Goal: Navigation & Orientation: Go to known website

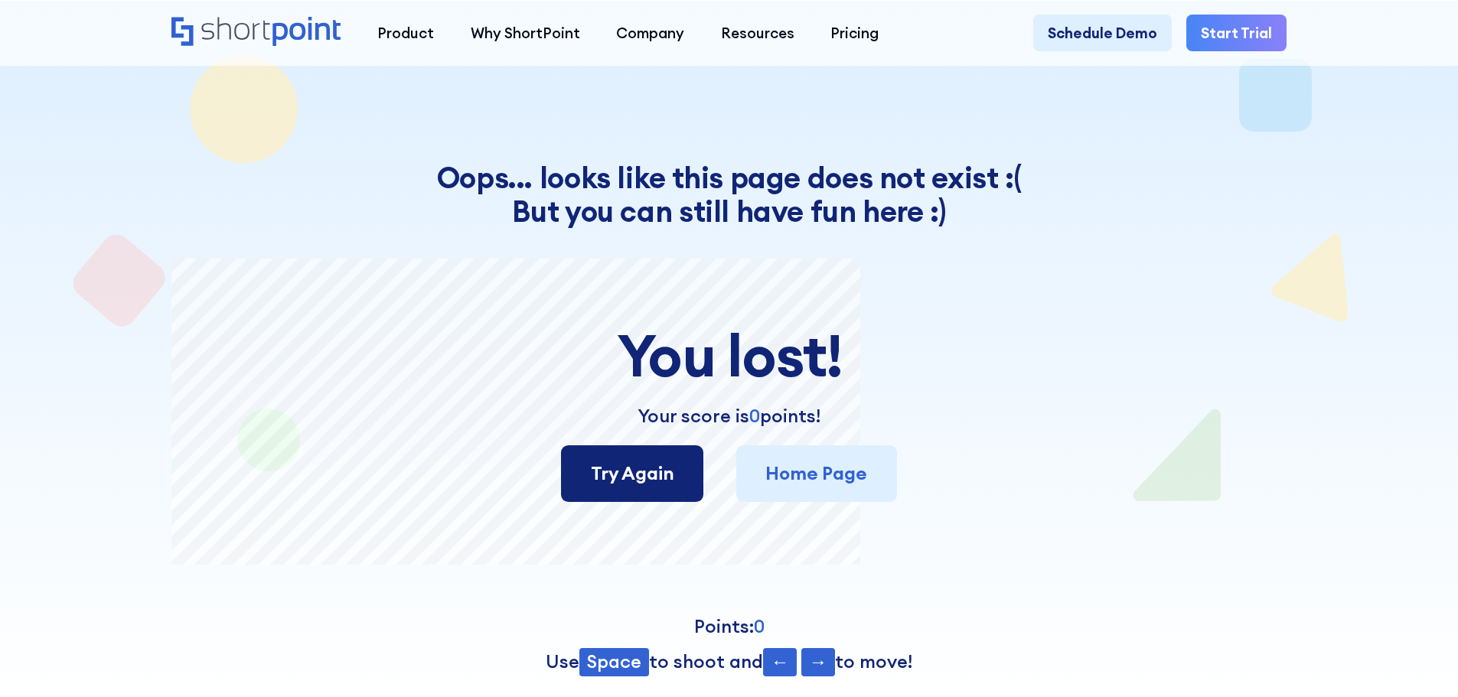
click at [672, 484] on link "Try Again" at bounding box center [632, 473] width 142 height 57
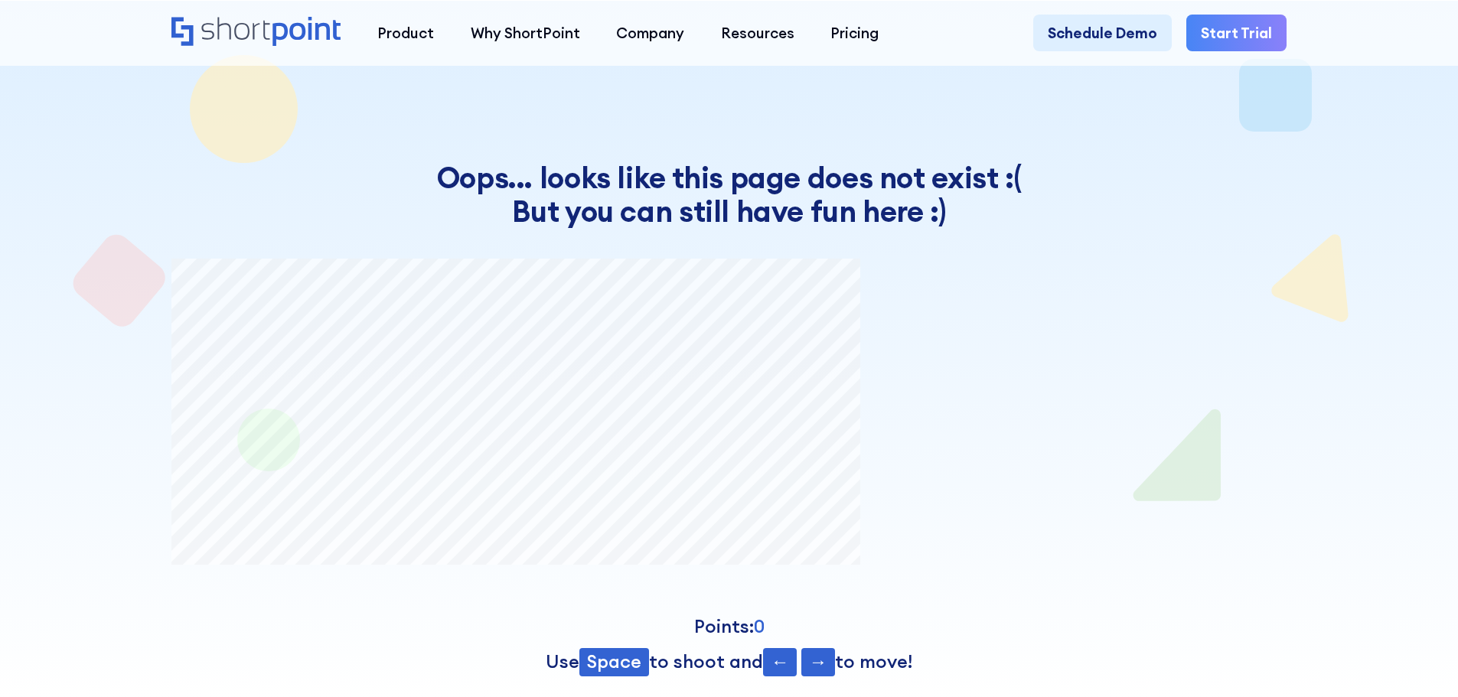
click at [633, 513] on div "You lost! Your score is 00 points! Try Again Home Page" at bounding box center [728, 413] width 1115 height 308
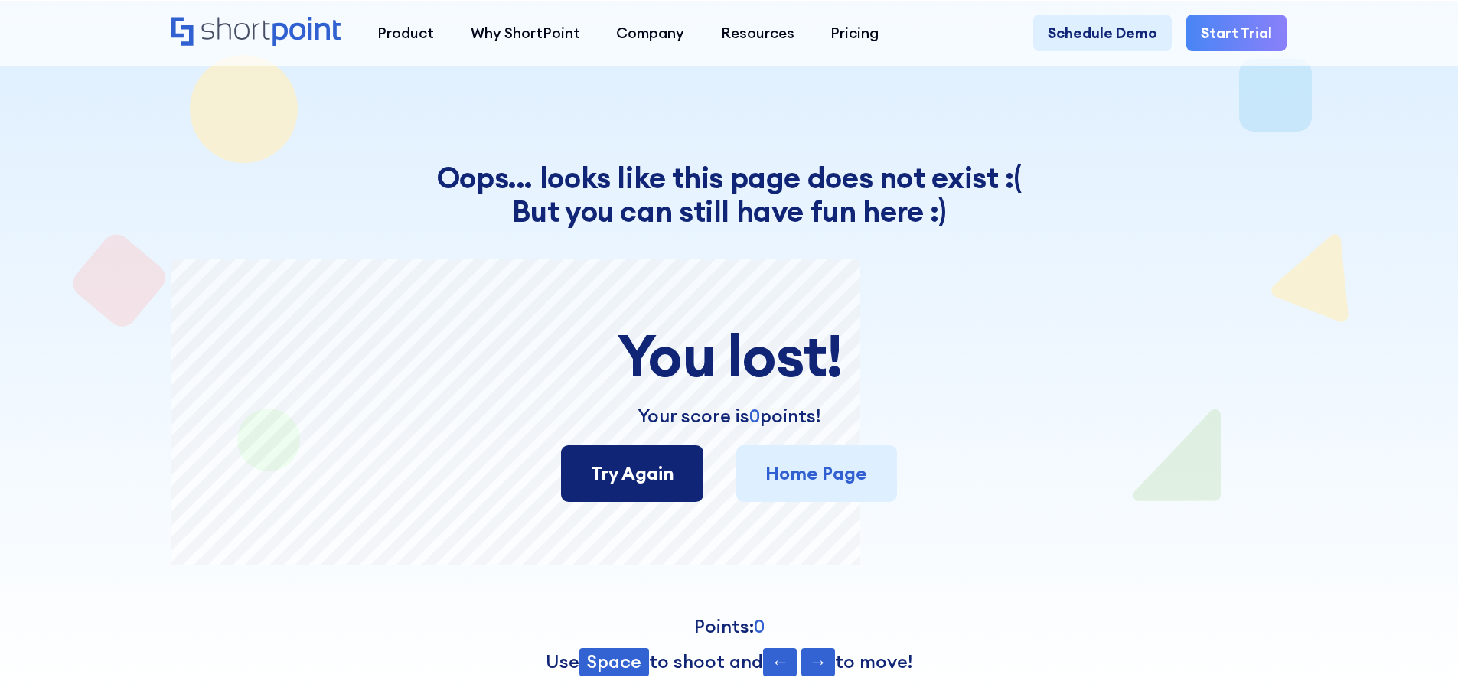
click at [648, 475] on link "Try Again" at bounding box center [632, 473] width 142 height 57
click at [643, 476] on link "Try Again" at bounding box center [632, 473] width 142 height 57
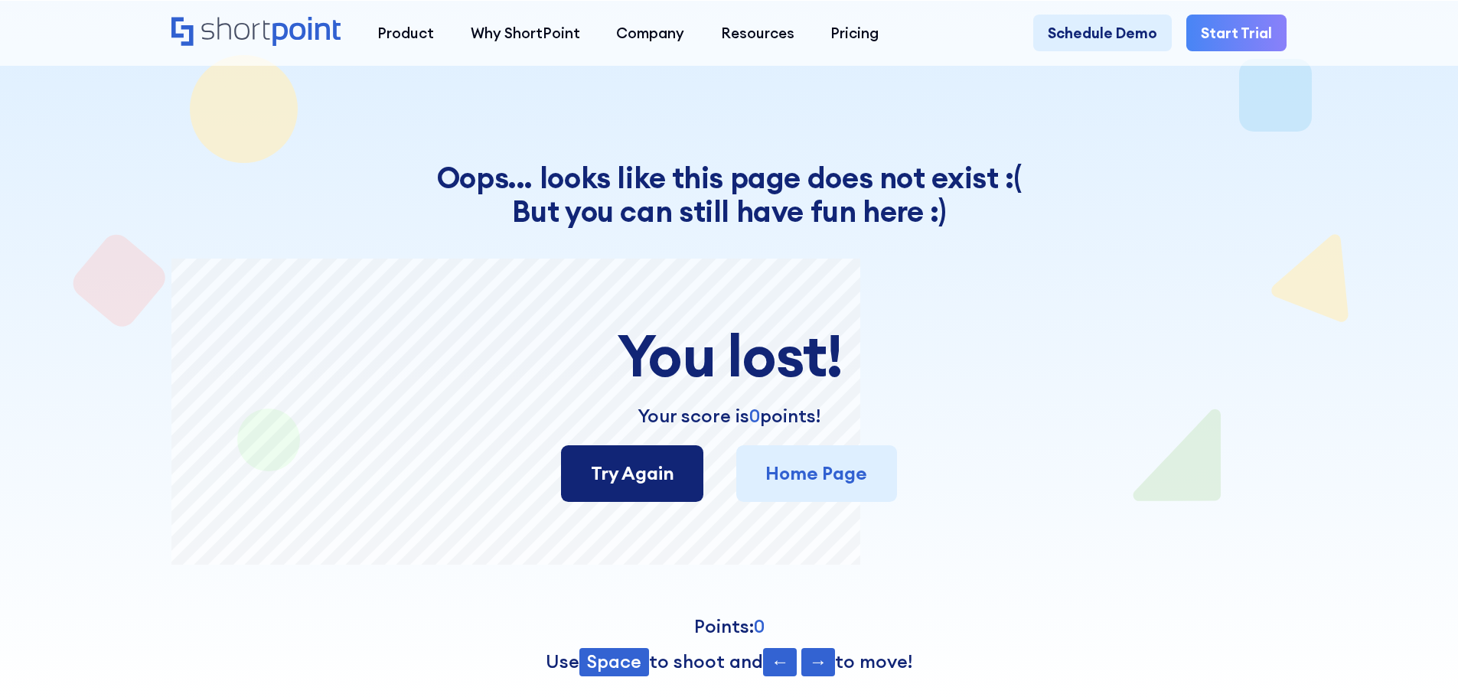
click at [657, 493] on link "Try Again" at bounding box center [632, 473] width 142 height 57
